Goal: Task Accomplishment & Management: Manage account settings

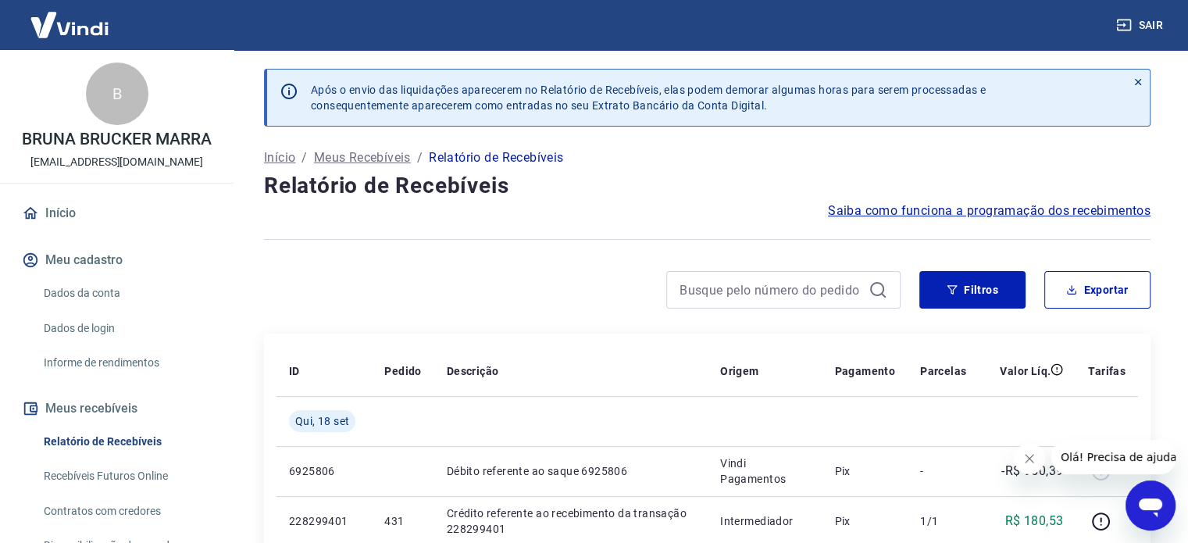
scroll to position [156, 0]
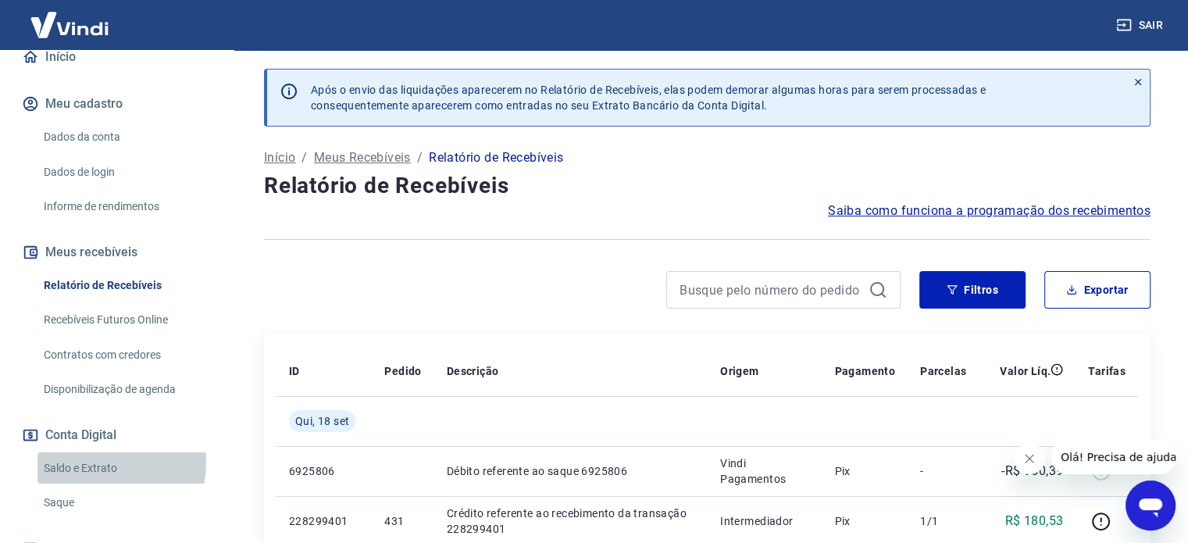
click at [82, 461] on link "Saldo e Extrato" at bounding box center [125, 468] width 177 height 32
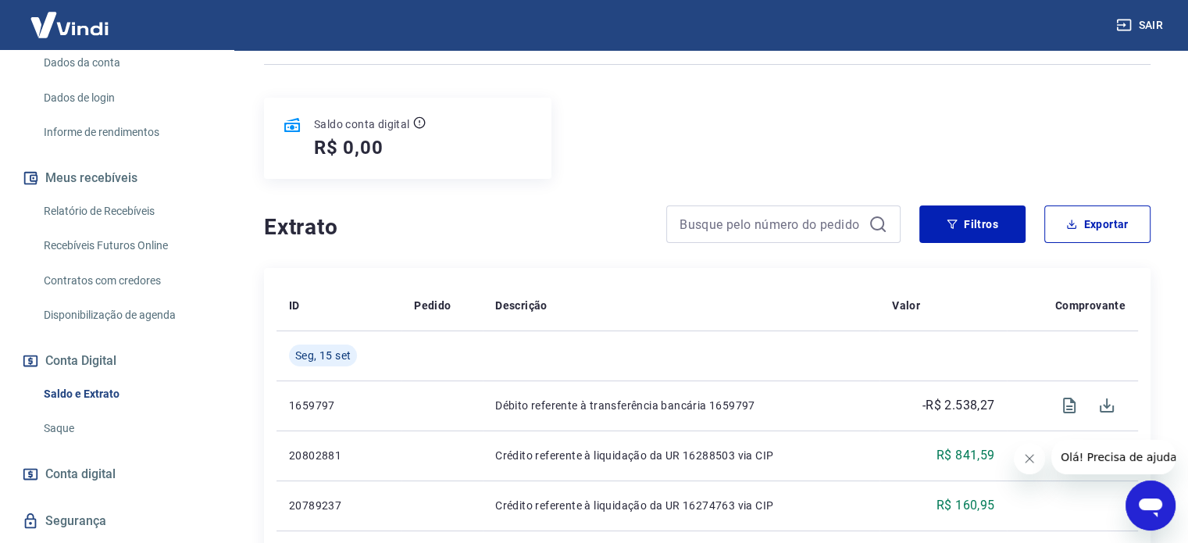
scroll to position [194, 0]
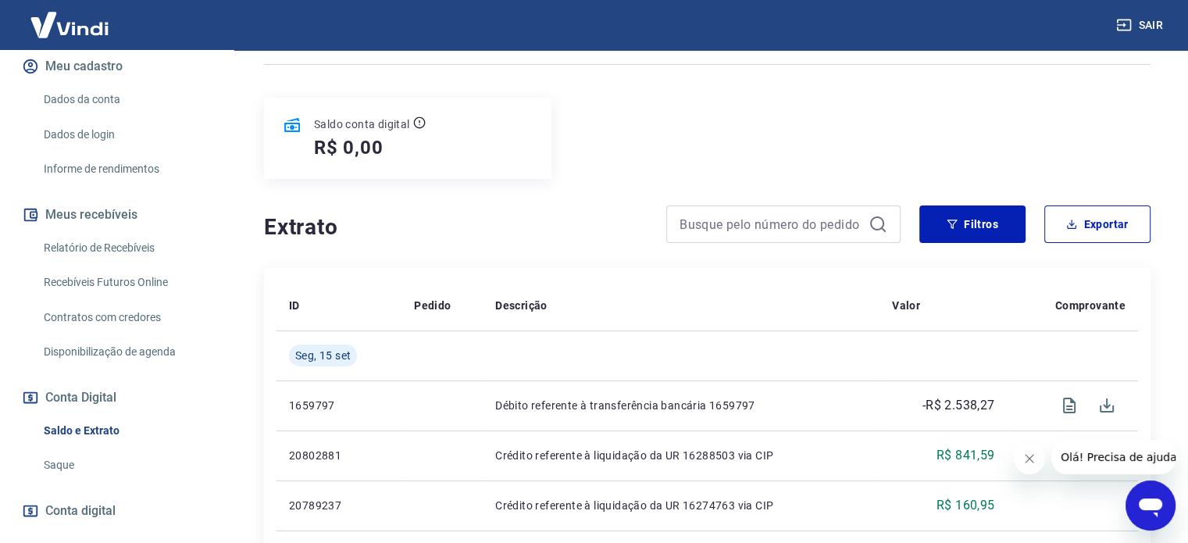
click at [109, 252] on link "Relatório de Recebíveis" at bounding box center [125, 248] width 177 height 32
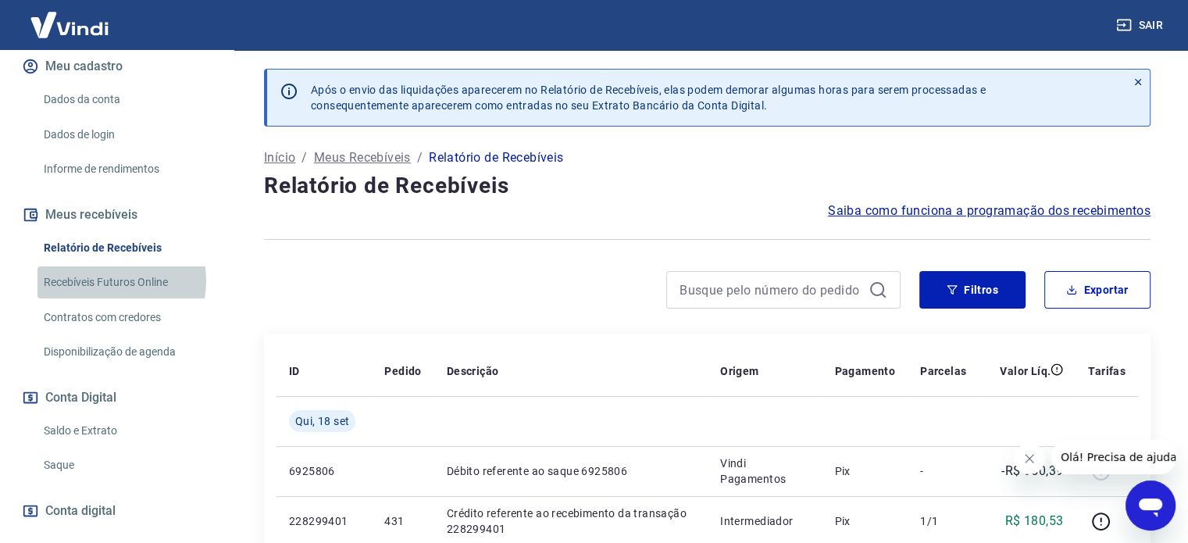
click at [116, 280] on link "Recebíveis Futuros Online" at bounding box center [125, 282] width 177 height 32
